Goal: Go to known website: Access a specific website the user already knows

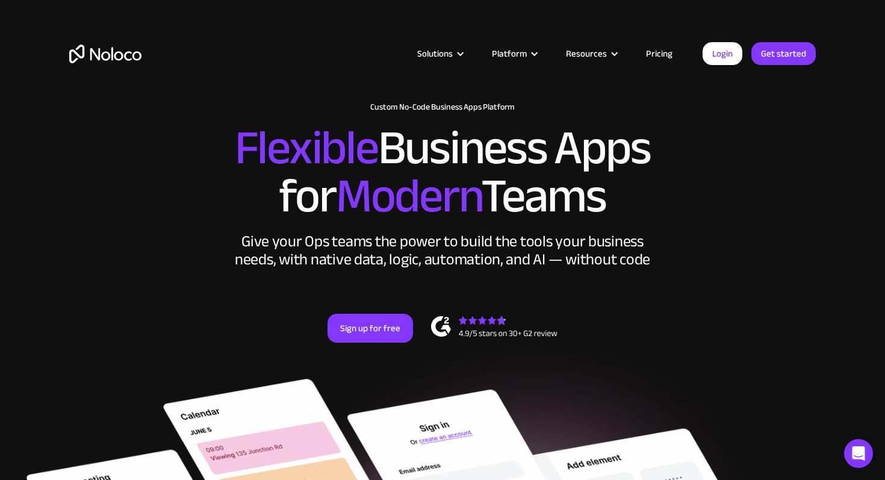
click at [658, 57] on link "Pricing" at bounding box center [659, 54] width 57 height 16
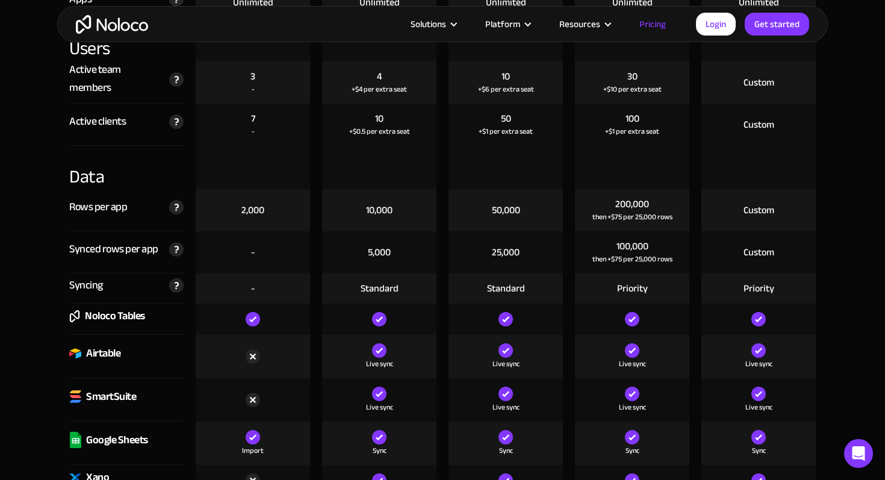
scroll to position [1148, 0]
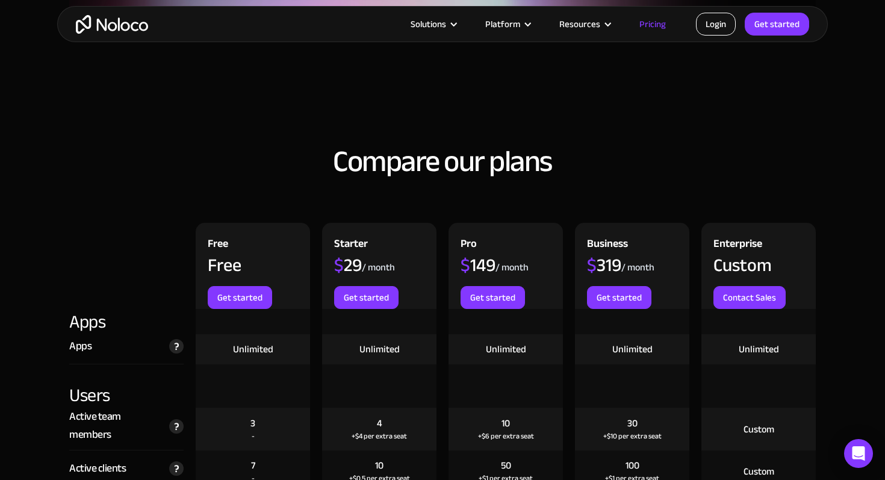
click at [710, 13] on link "Login" at bounding box center [716, 24] width 40 height 23
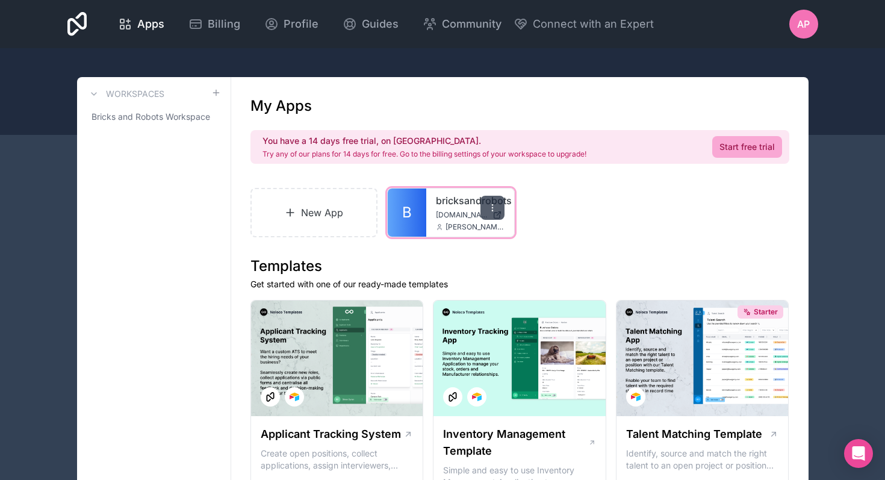
click at [492, 208] on icon at bounding box center [493, 208] width 10 height 10
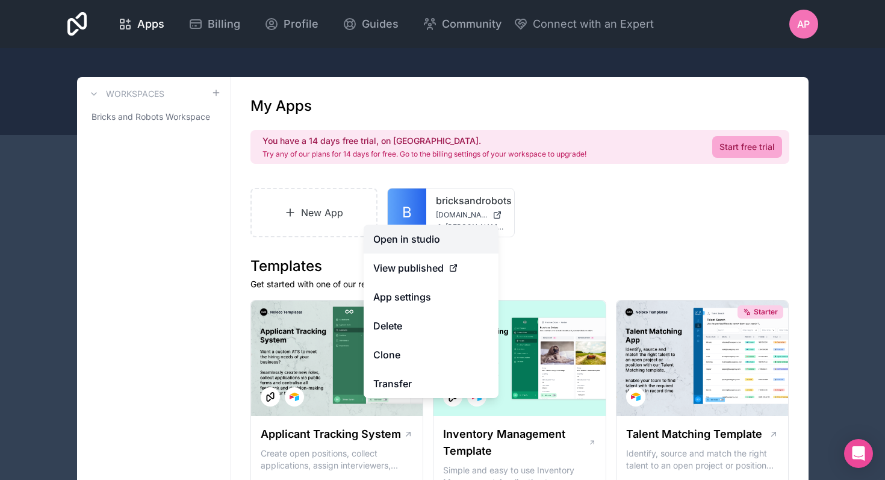
click at [440, 239] on link "Open in studio" at bounding box center [431, 239] width 135 height 29
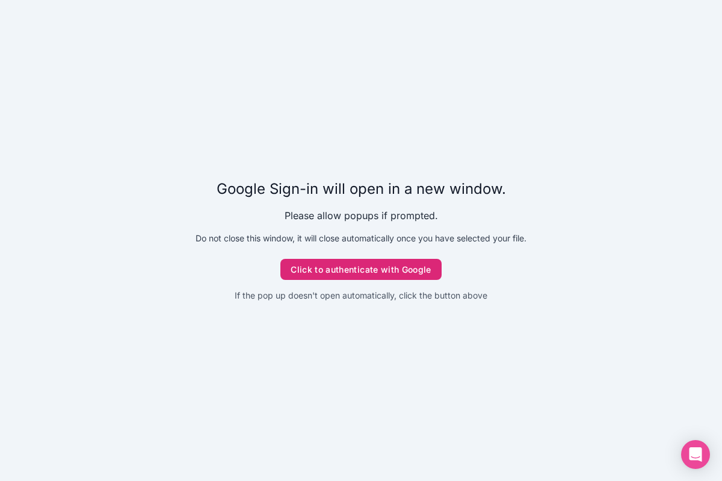
click at [313, 274] on button "Click to authenticate with Google" at bounding box center [361, 270] width 161 height 22
